Goal: Browse casually

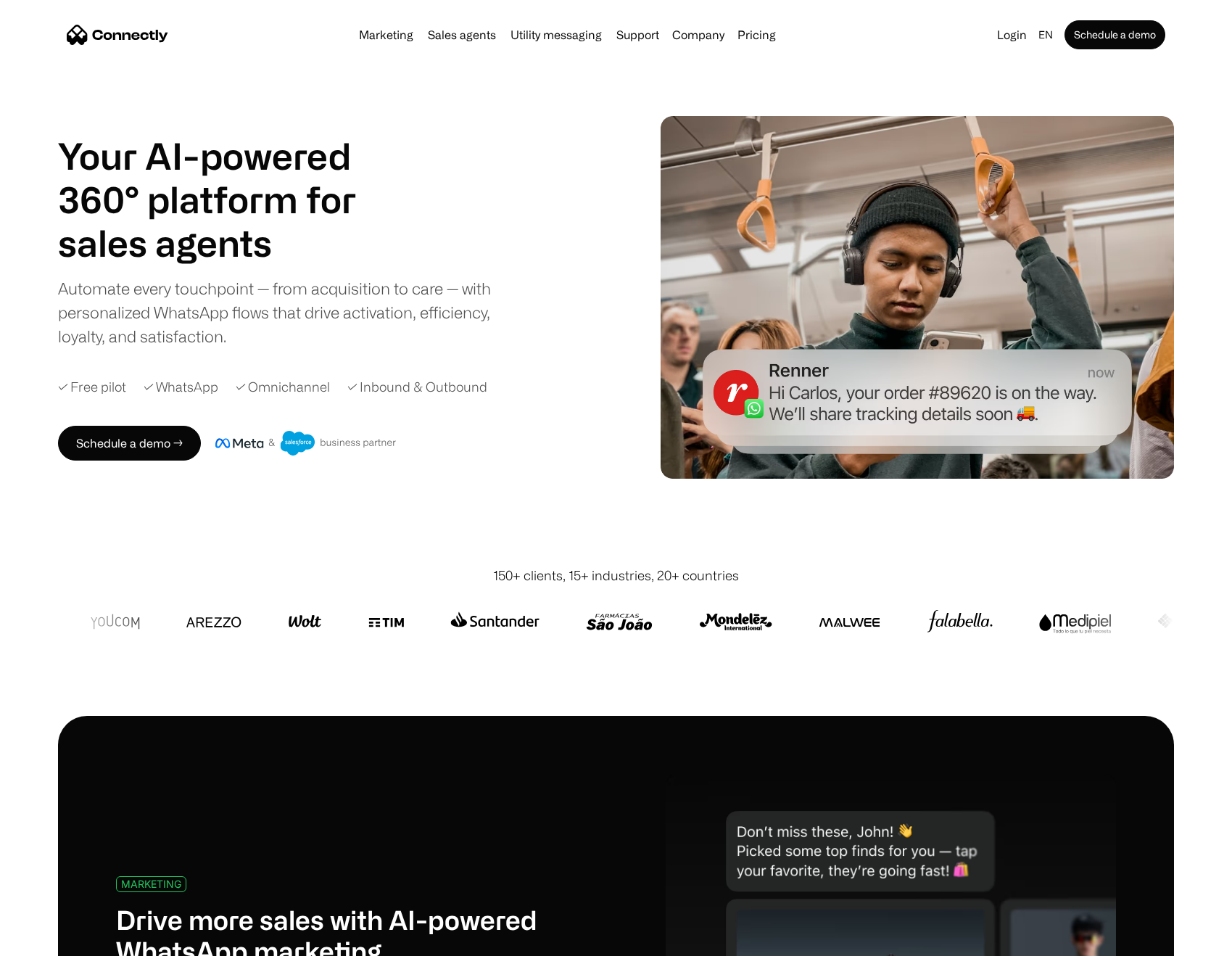
click at [208, 326] on div "Automate every touchpoint — from acquisition to care — with personalized WhatsA…" at bounding box center [287, 312] width 457 height 72
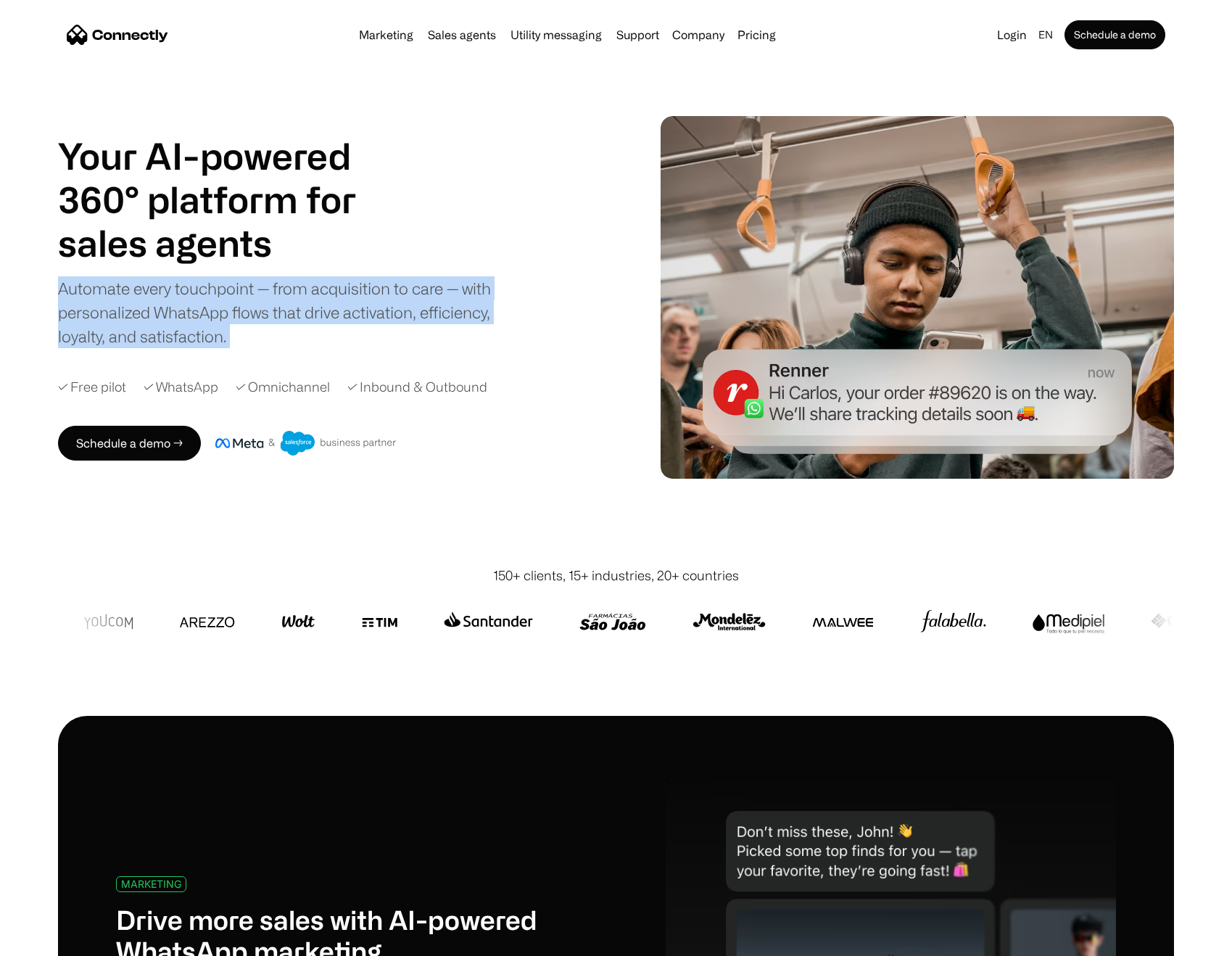
click at [208, 326] on div "Automate every touchpoint — from acquisition to care — with personalized WhatsA…" at bounding box center [287, 312] width 457 height 72
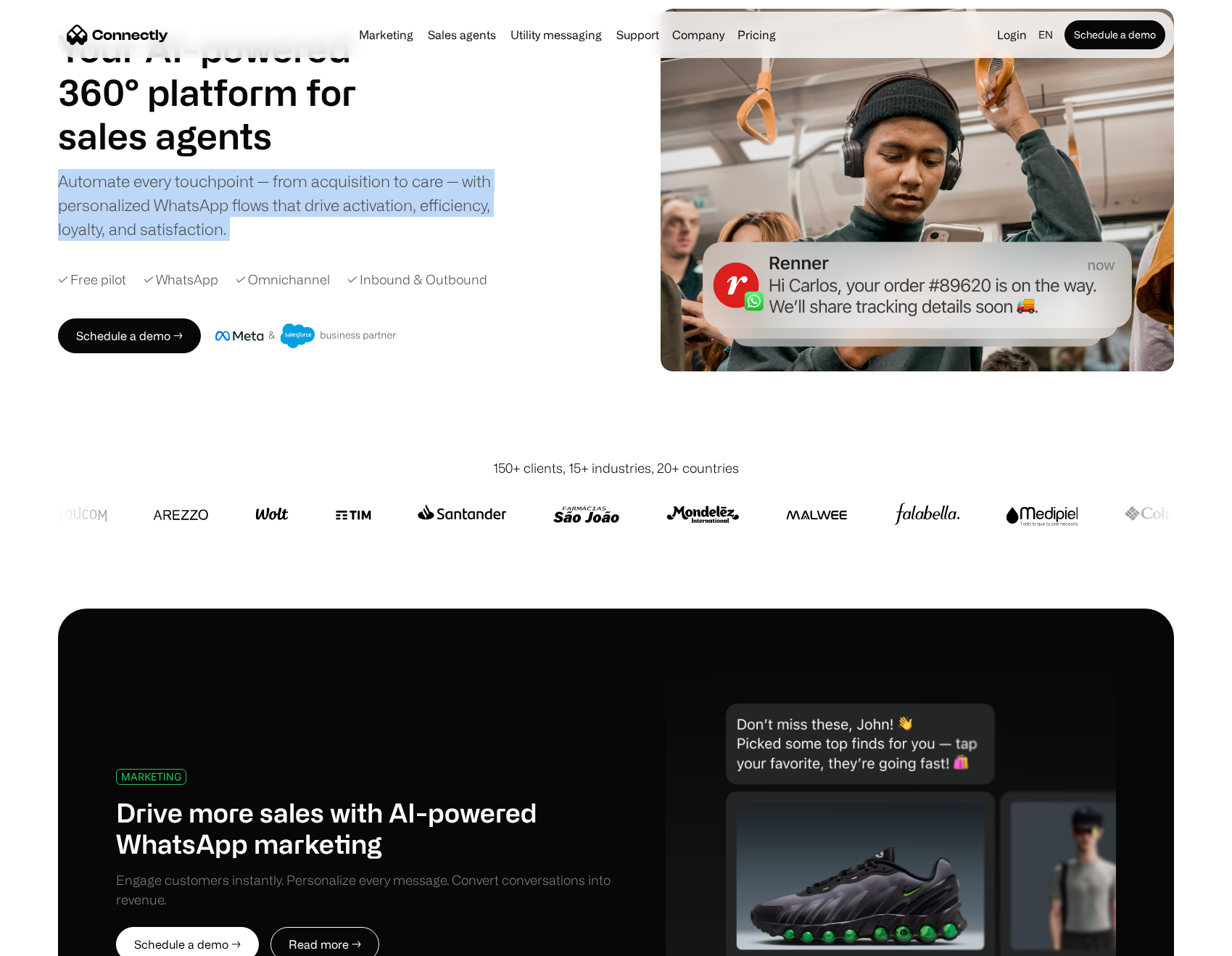
scroll to position [108, 0]
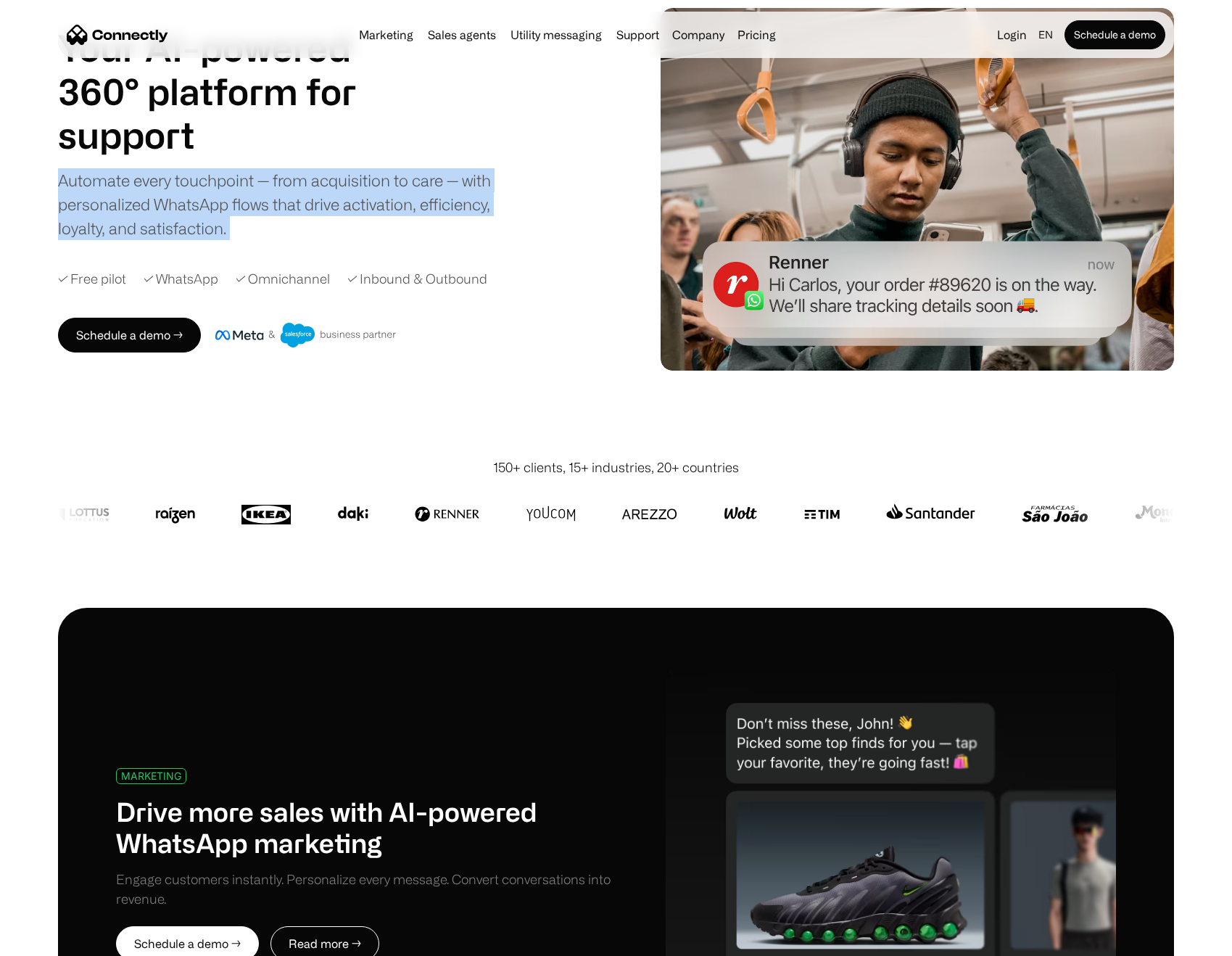
click at [599, 465] on div "150+ clients, 15+ industries, 20+ countries" at bounding box center [616, 467] width 246 height 20
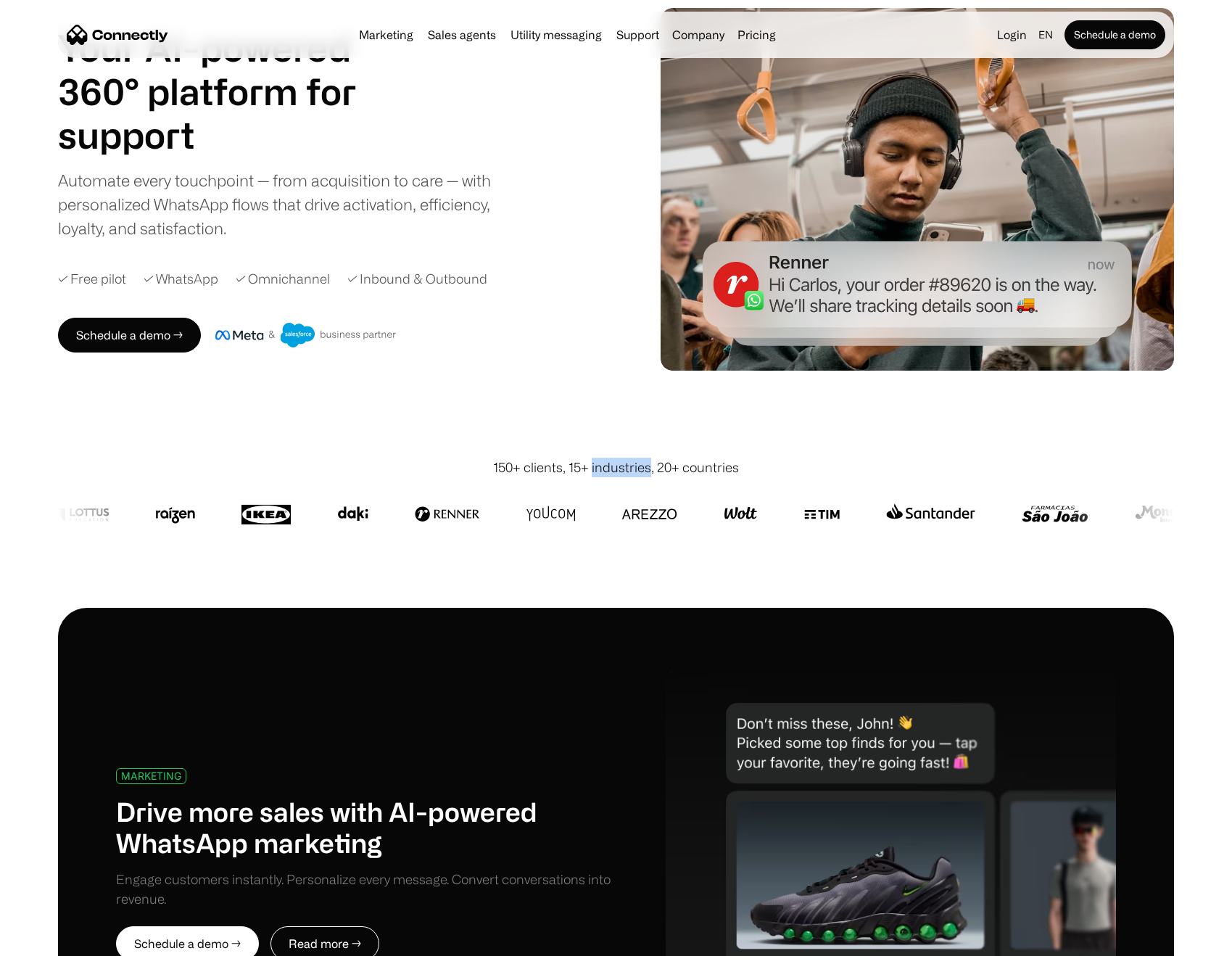
click at [599, 465] on div "150+ clients, 15+ industries, 20+ countries" at bounding box center [616, 467] width 246 height 20
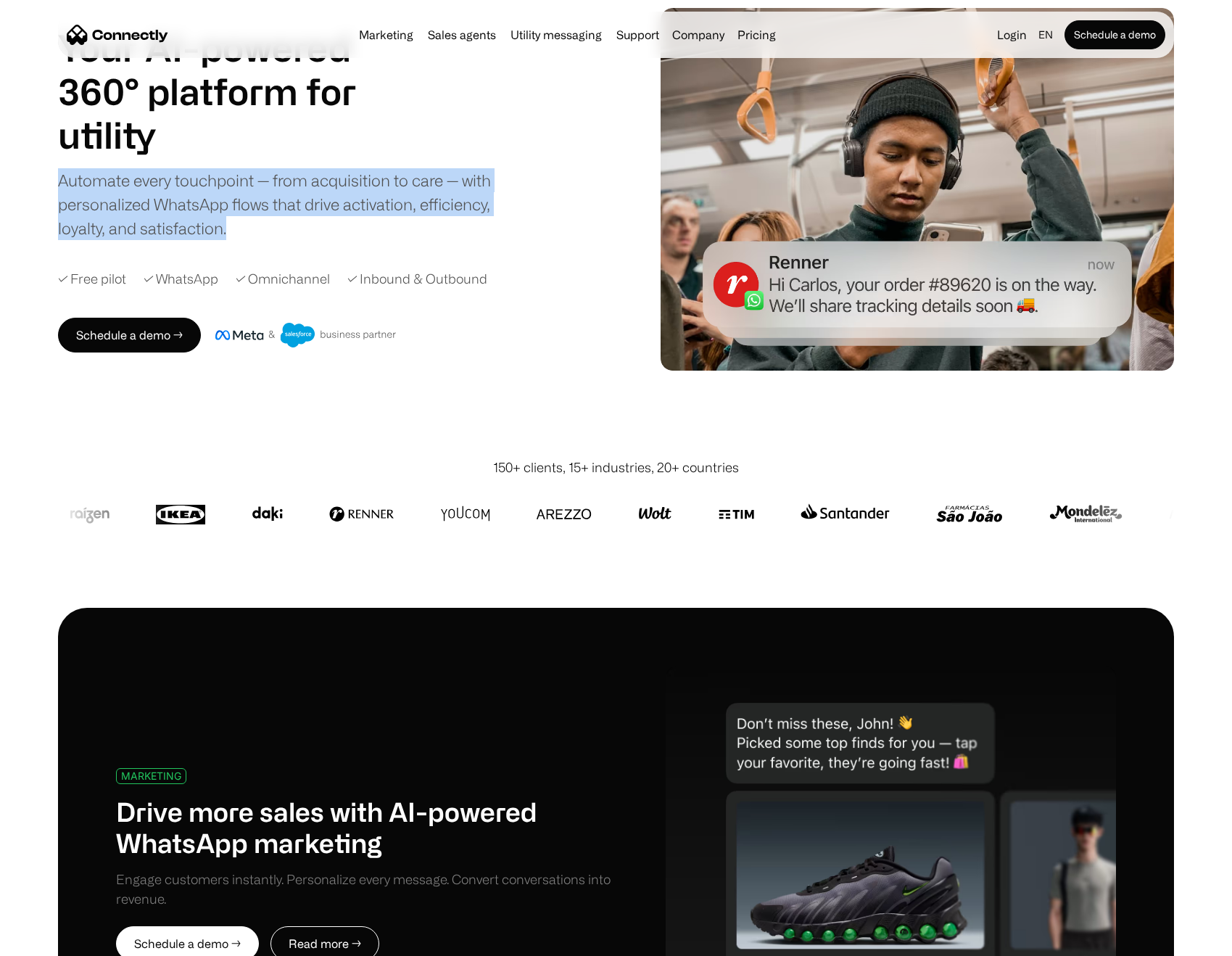
drag, startPoint x: 57, startPoint y: 181, endPoint x: 244, endPoint y: 239, distance: 195.8
click at [244, 239] on div "Your AI-powered 360° platform for sales agents support utility sales agents Sli…" at bounding box center [616, 189] width 1232 height 363
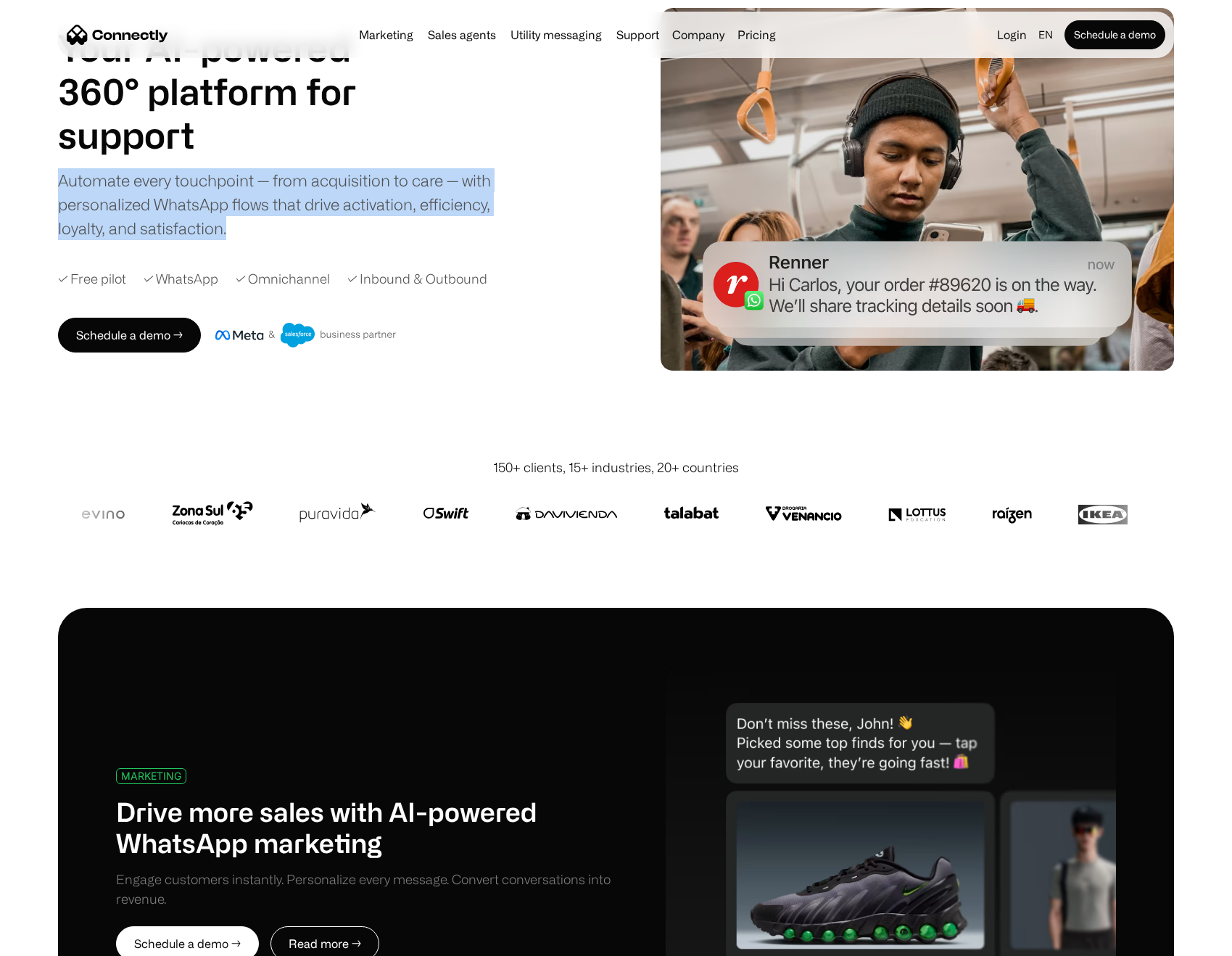
click at [220, 209] on div "Automate every touchpoint — from acquisition to care — with personalized WhatsA…" at bounding box center [287, 203] width 457 height 72
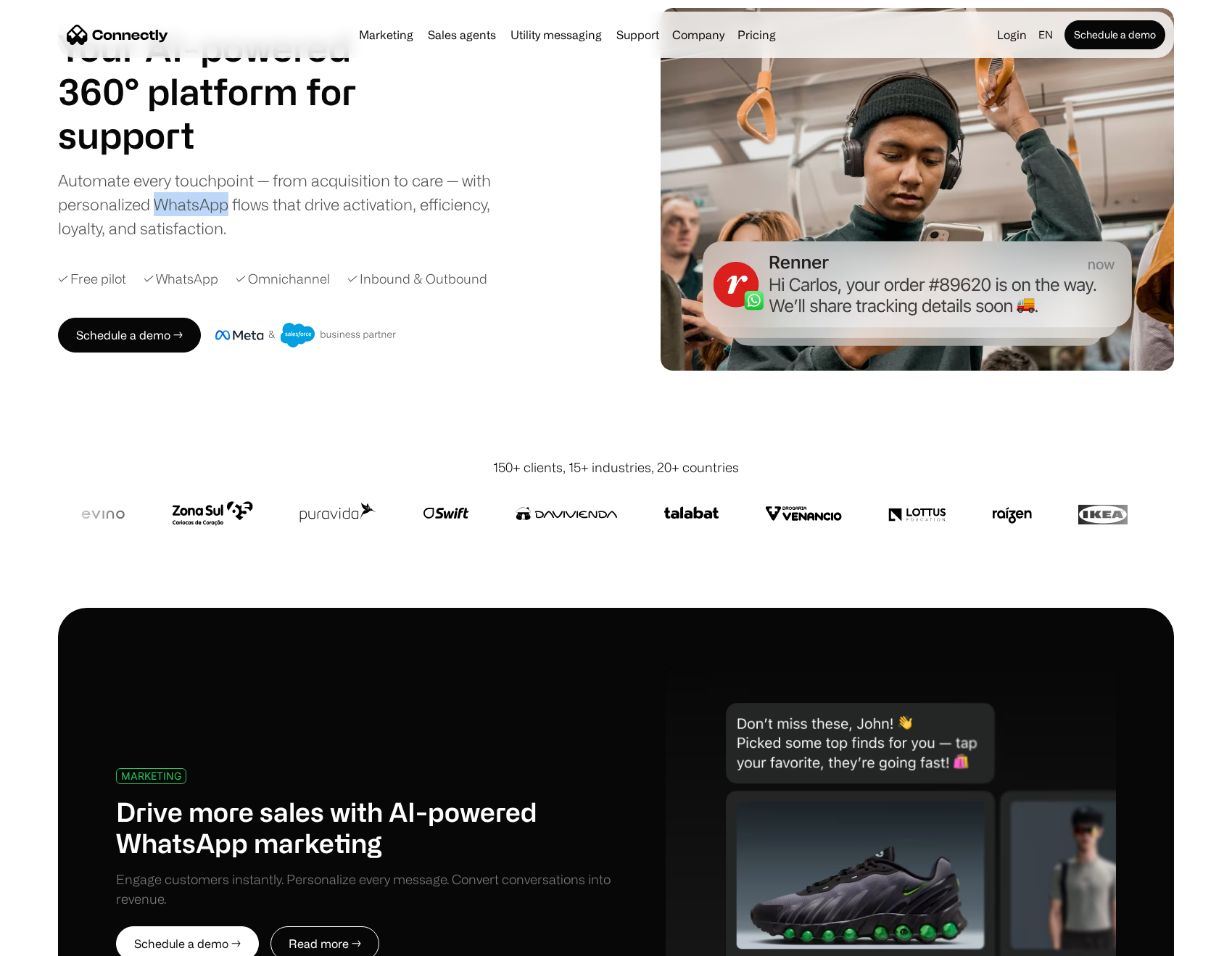
click at [220, 209] on div "Automate every touchpoint — from acquisition to care — with personalized WhatsA…" at bounding box center [287, 203] width 457 height 72
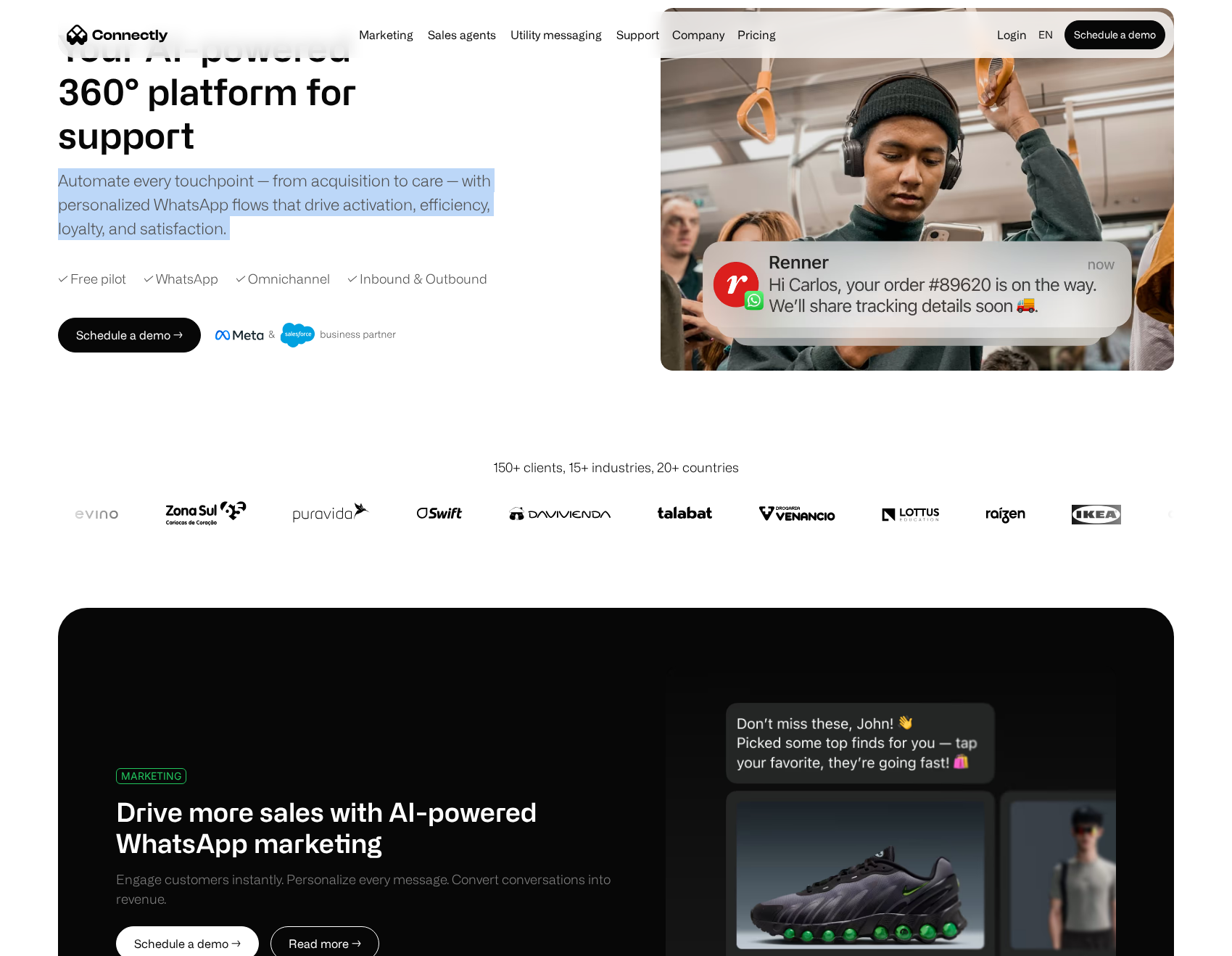
click at [220, 209] on div "Automate every touchpoint — from acquisition to care — with personalized WhatsA…" at bounding box center [287, 203] width 457 height 72
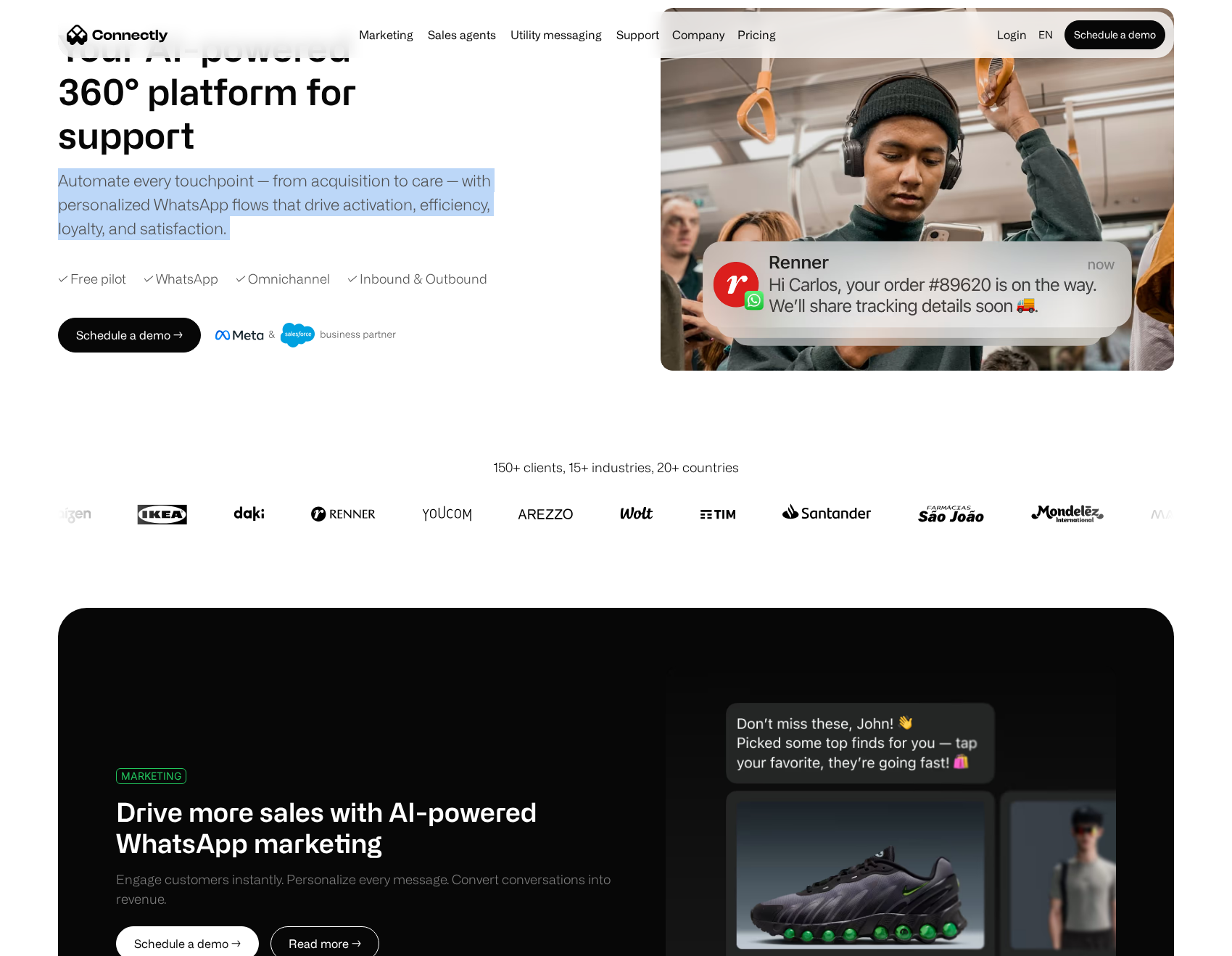
click at [400, 233] on div "Automate every touchpoint — from acquisition to care — with personalized WhatsA…" at bounding box center [287, 203] width 457 height 72
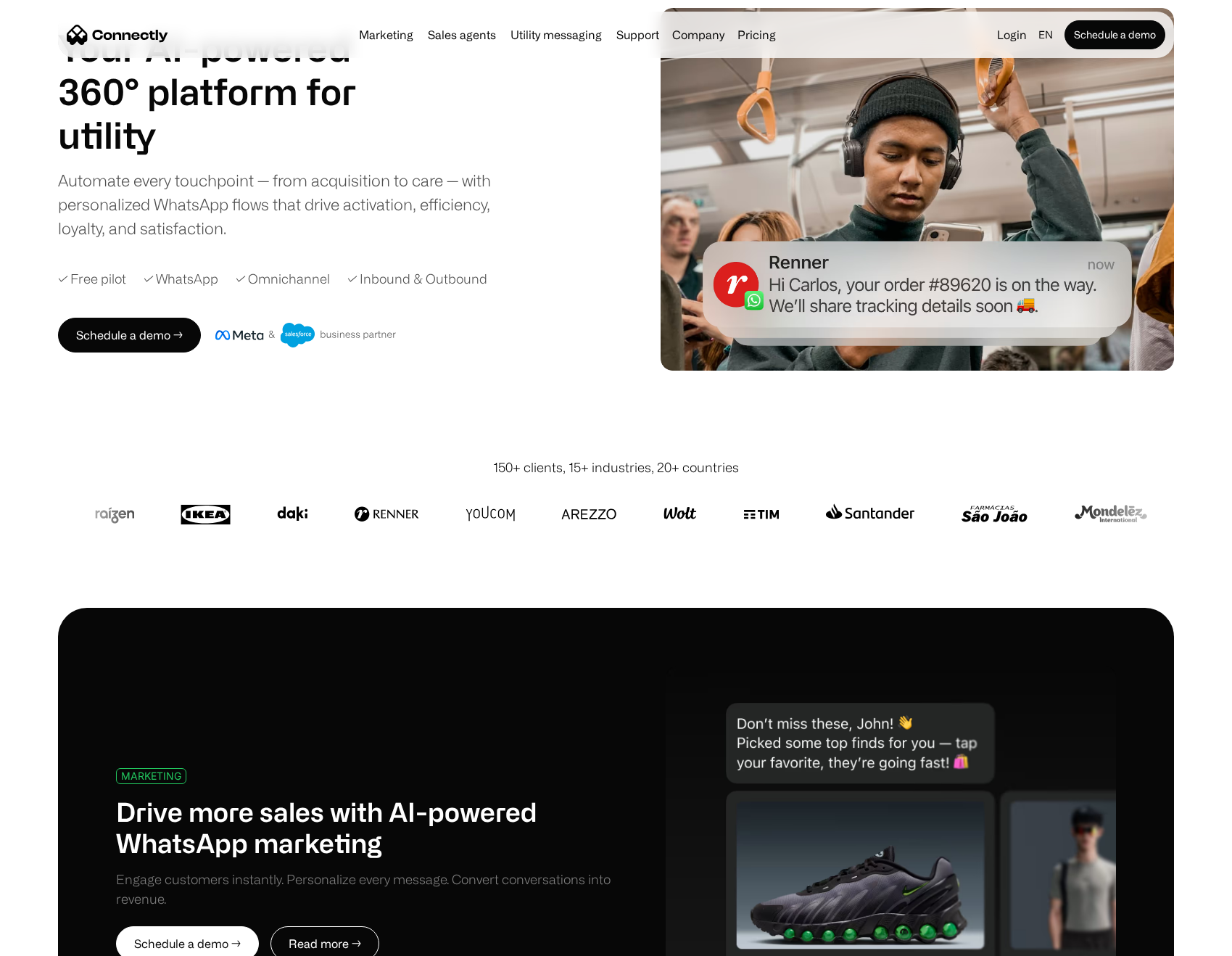
click at [174, 201] on div "Automate every touchpoint — from acquisition to care — with personalized WhatsA…" at bounding box center [287, 203] width 457 height 72
